Goal: Task Accomplishment & Management: Use online tool/utility

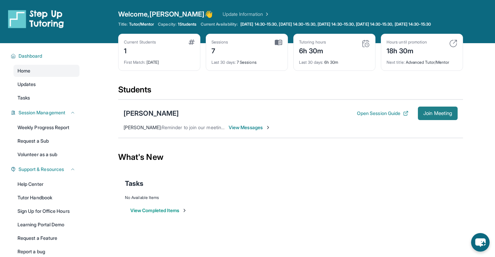
click at [433, 115] on span "Join Meeting" at bounding box center [437, 113] width 29 height 4
click at [378, 117] on button "Open Session Guide" at bounding box center [383, 113] width 52 height 7
click at [429, 115] on button "Join Meeting" at bounding box center [438, 112] width 40 height 13
click at [362, 120] on div "Open Session Guide Join Meeting" at bounding box center [407, 112] width 101 height 13
click at [371, 117] on button "Open Session Guide" at bounding box center [383, 113] width 52 height 7
